Goal: Task Accomplishment & Management: Use online tool/utility

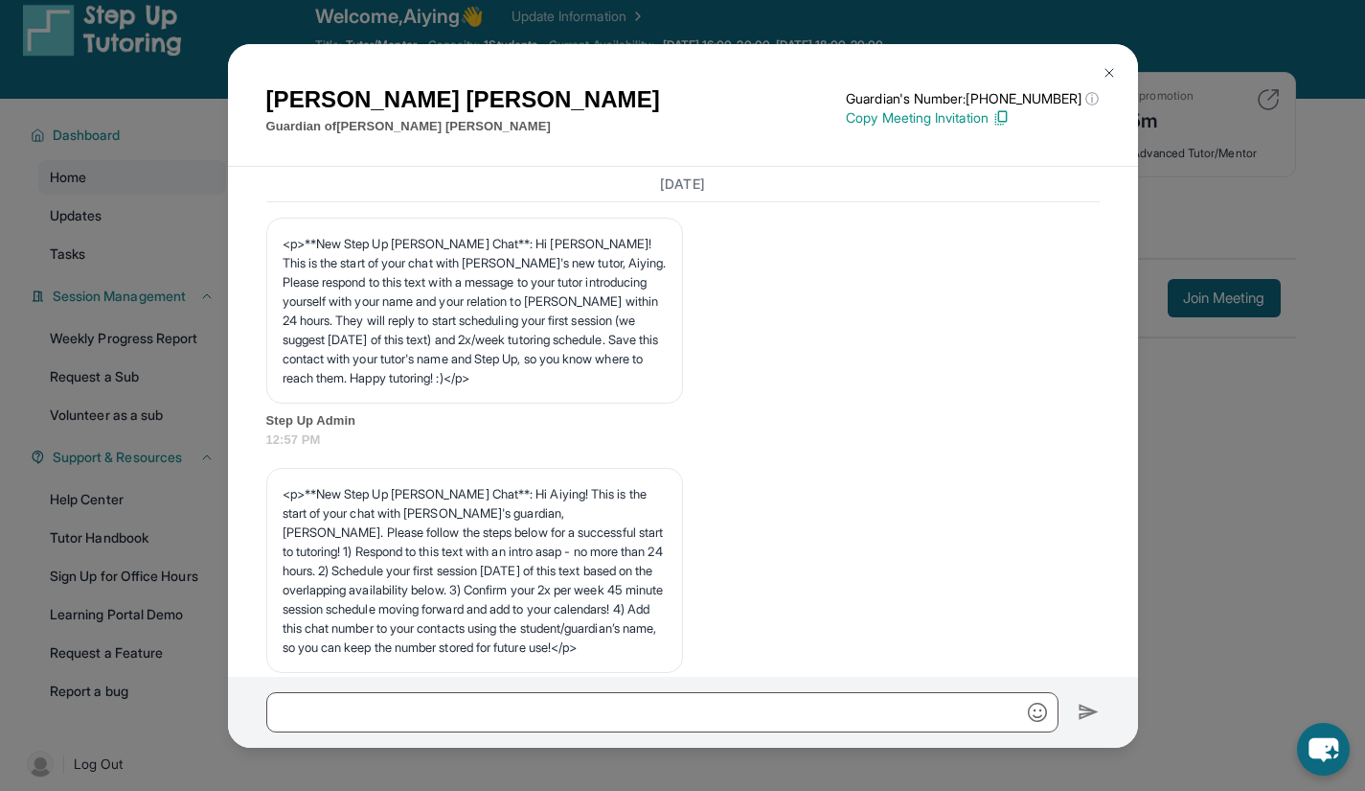
scroll to position [4499, 0]
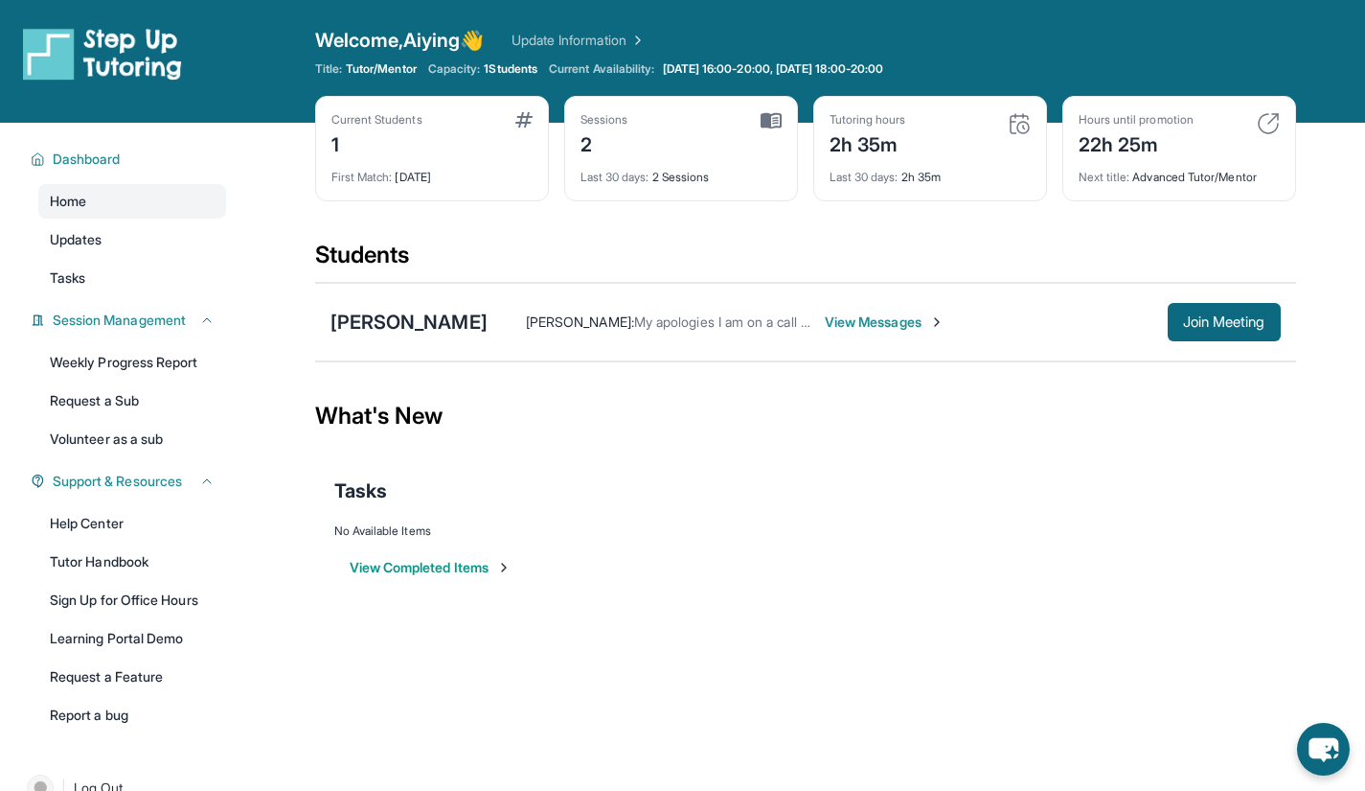
click at [166, 237] on link "Updates" at bounding box center [132, 239] width 188 height 34
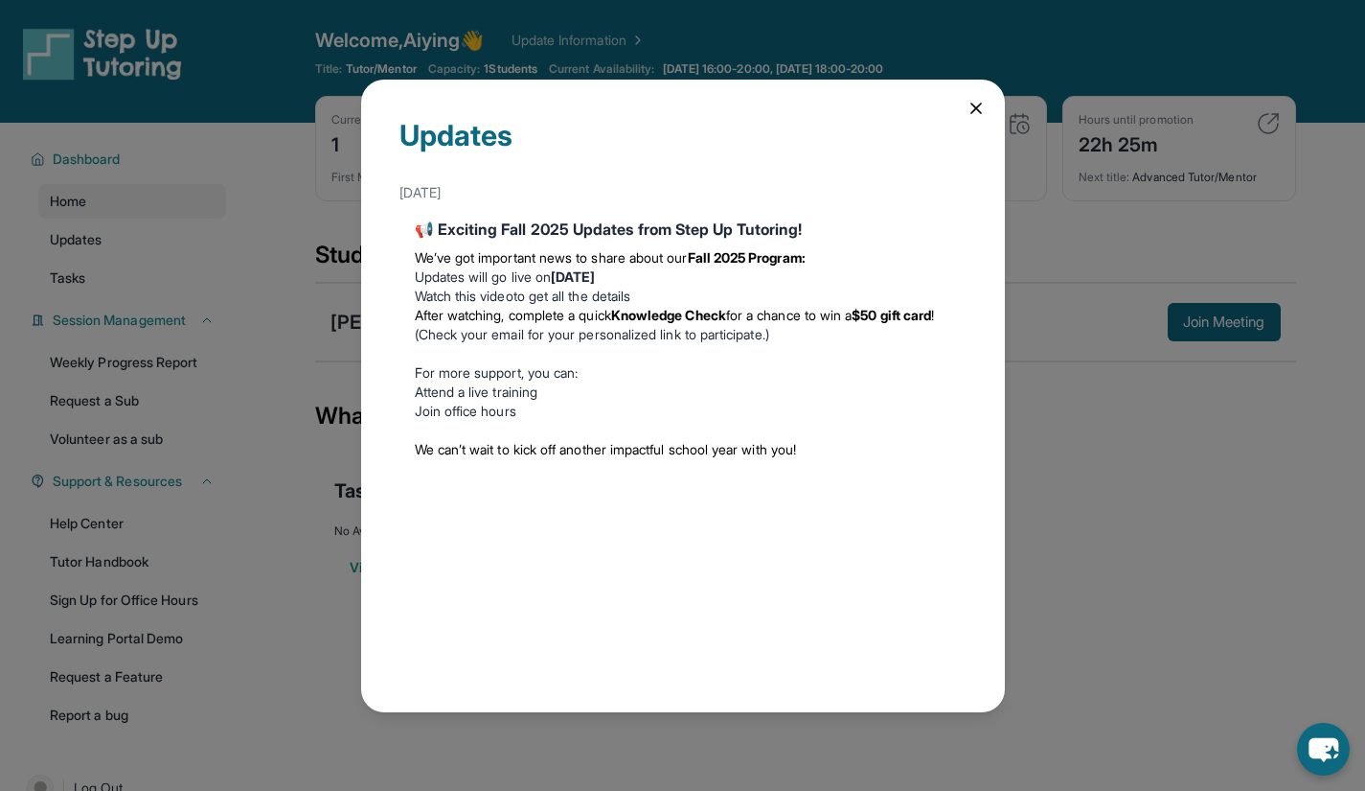
click at [974, 108] on icon at bounding box center [976, 108] width 19 height 19
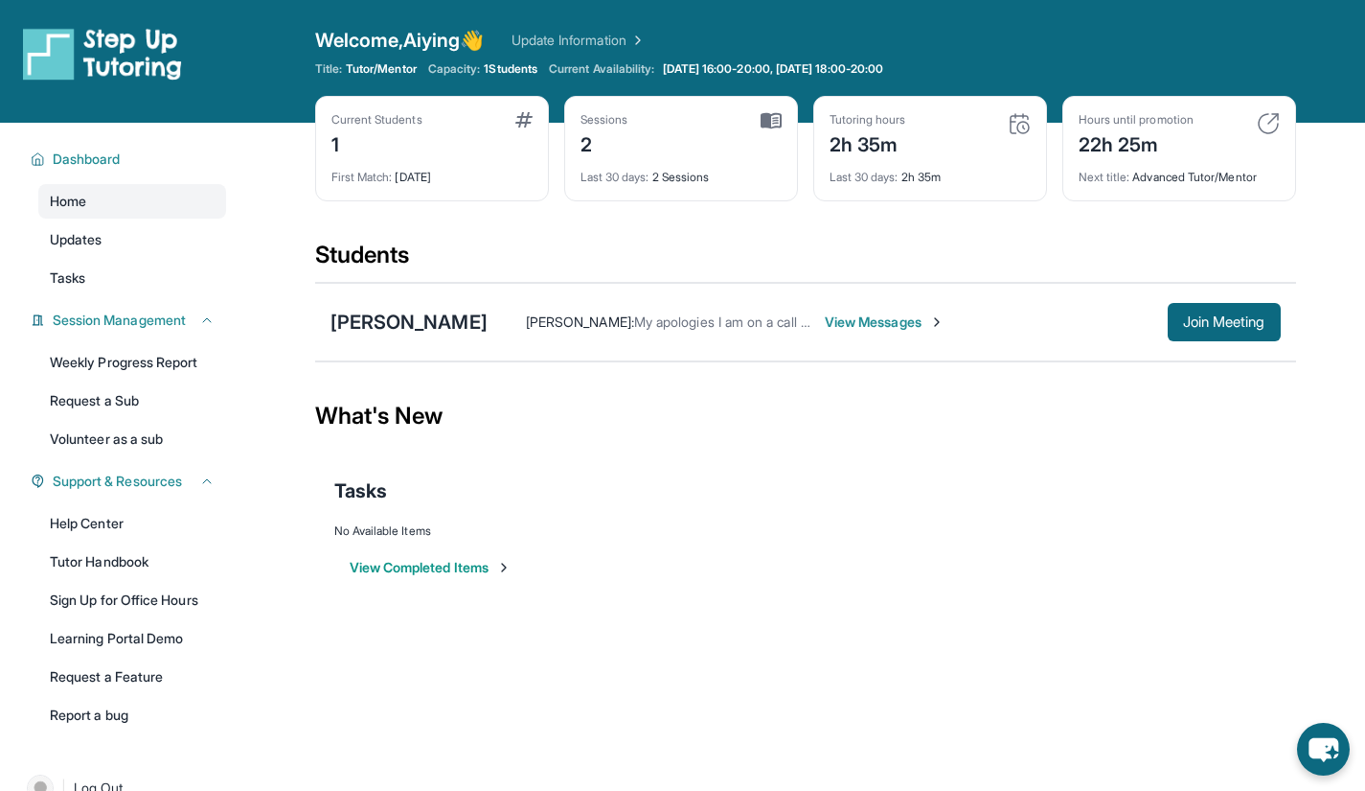
click at [844, 326] on span "View Messages" at bounding box center [885, 321] width 120 height 19
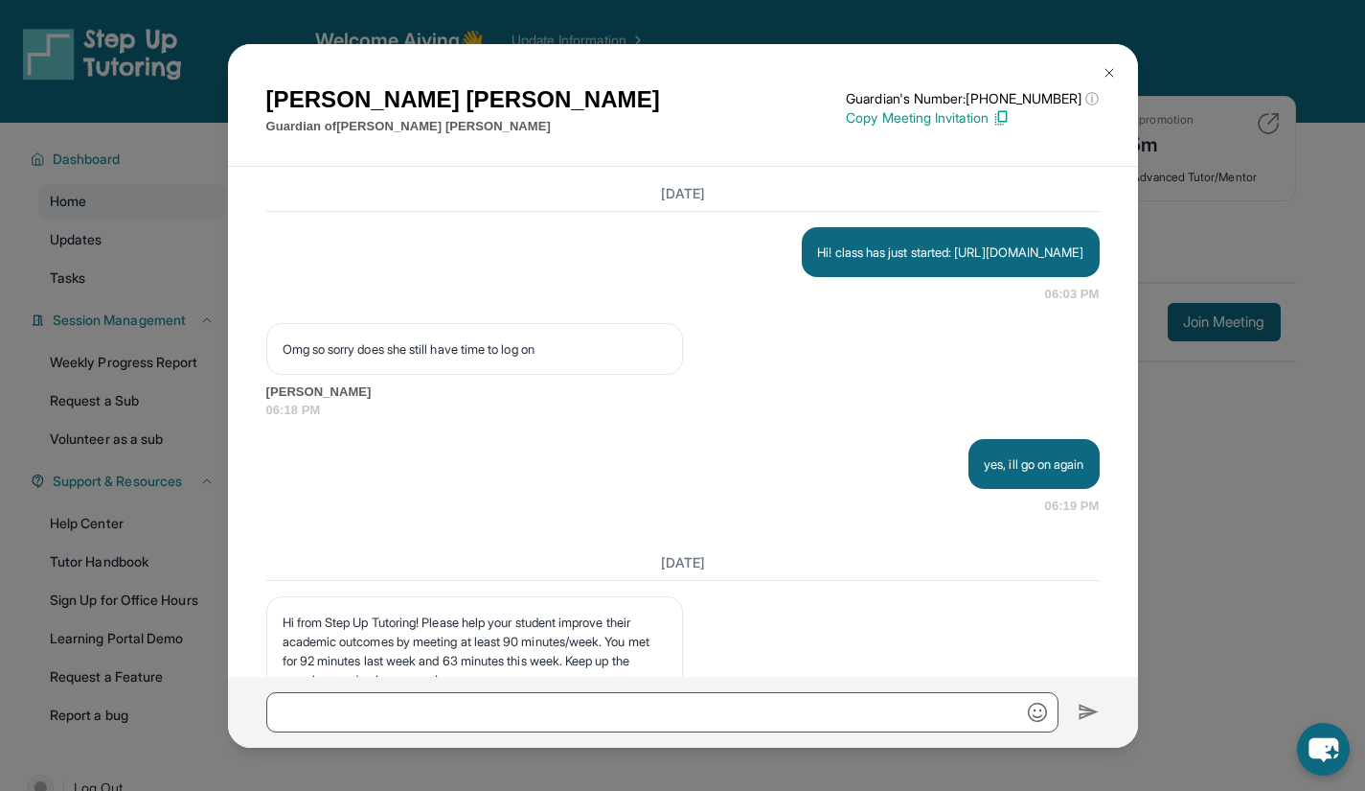
scroll to position [4499, 0]
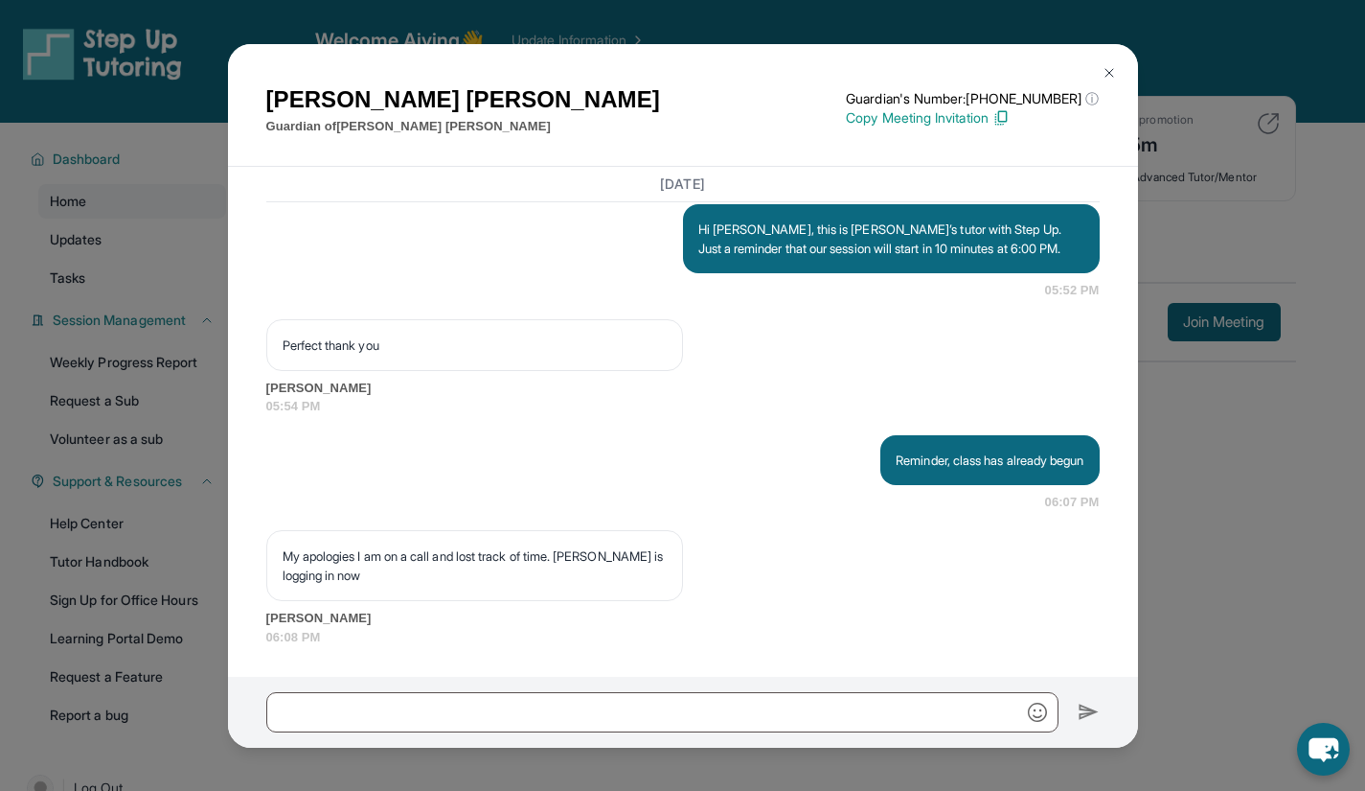
click at [1109, 65] on img at bounding box center [1109, 72] width 15 height 15
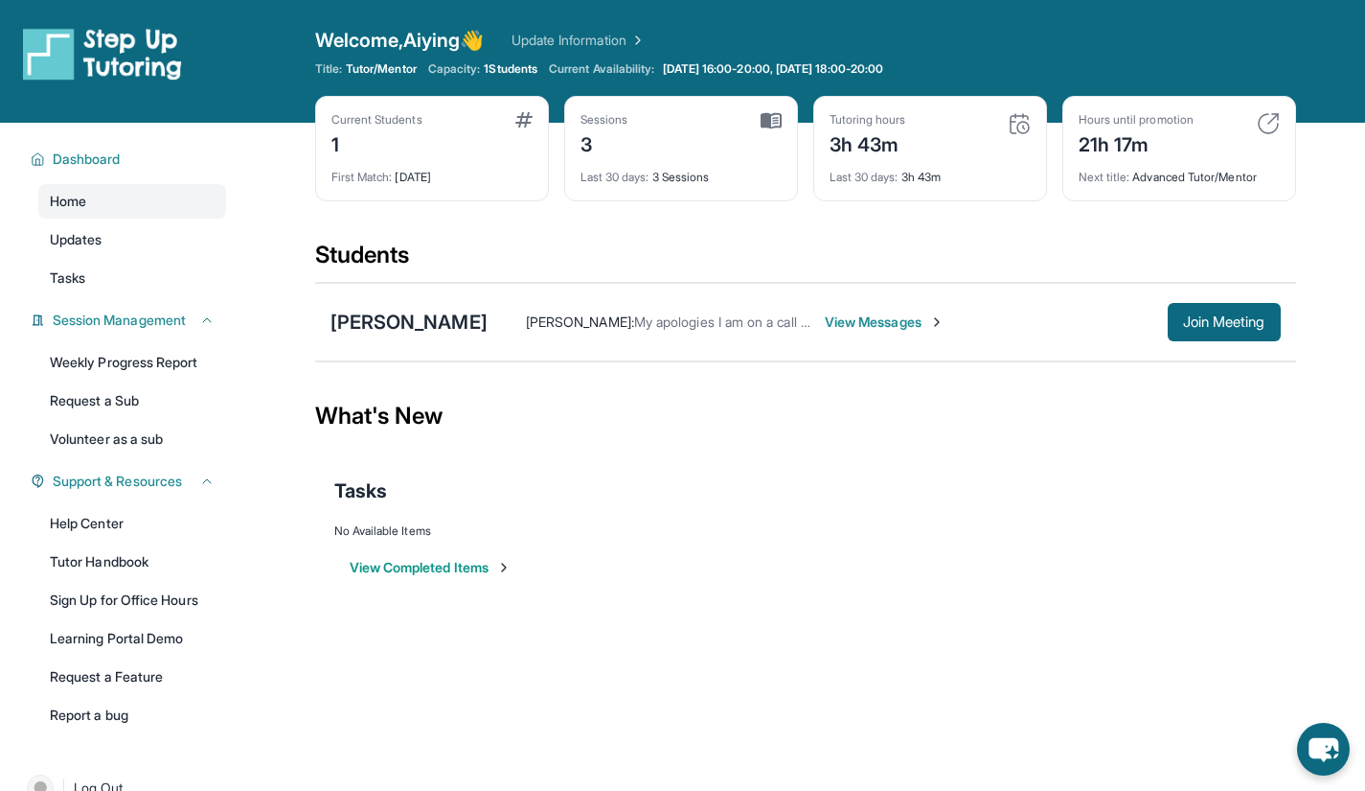
click at [126, 366] on link "Weekly Progress Report" at bounding box center [132, 362] width 188 height 34
click at [131, 398] on link "Request a Sub" at bounding box center [132, 400] width 188 height 34
click at [139, 420] on div "Weekly Progress Report Request a Sub Volunteer as a sub" at bounding box center [132, 400] width 188 height 111
click at [150, 437] on link "Volunteer as a sub" at bounding box center [132, 439] width 188 height 34
